Goal: Find specific page/section: Find specific page/section

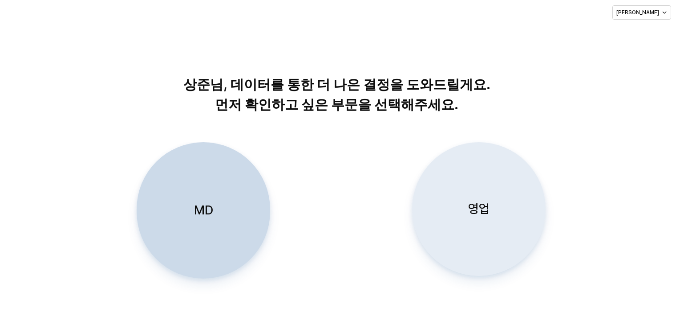
click at [394, 233] on div "영업" at bounding box center [479, 208] width 126 height 133
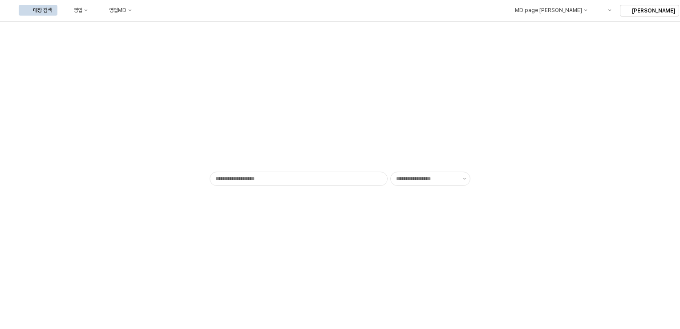
type input "******"
click at [82, 7] on div "영업" at bounding box center [77, 10] width 9 height 6
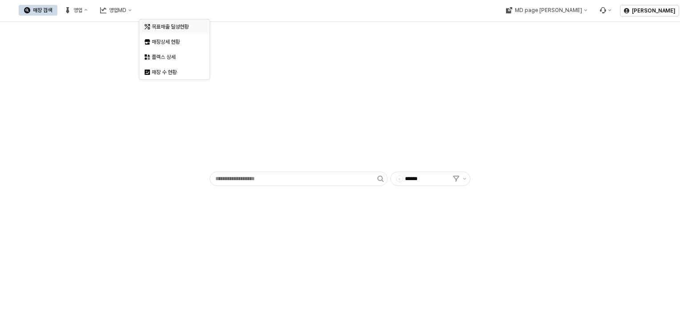
click at [170, 27] on div "목표매출 달성현황" at bounding box center [175, 26] width 47 height 7
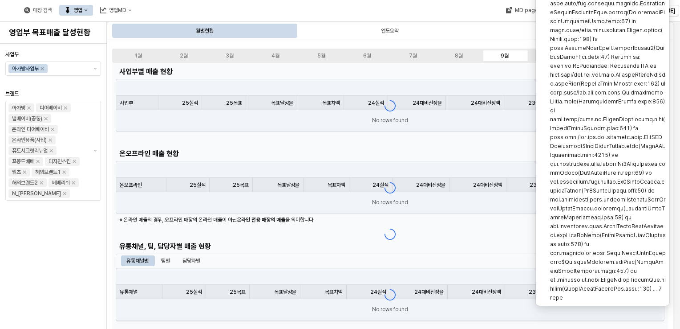
click at [394, 9] on div "매장 검색 영업 영업MD" at bounding box center [259, 10] width 519 height 19
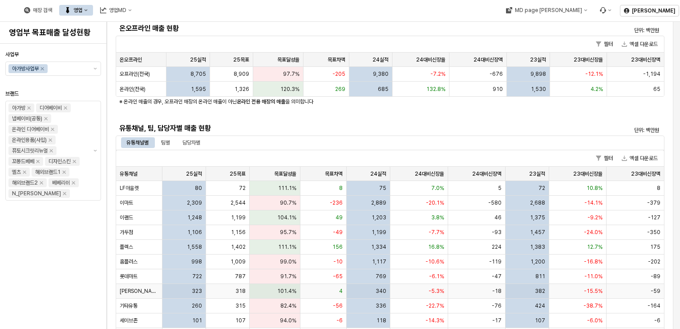
scroll to position [207, 0]
